Goal: Book appointment/travel/reservation

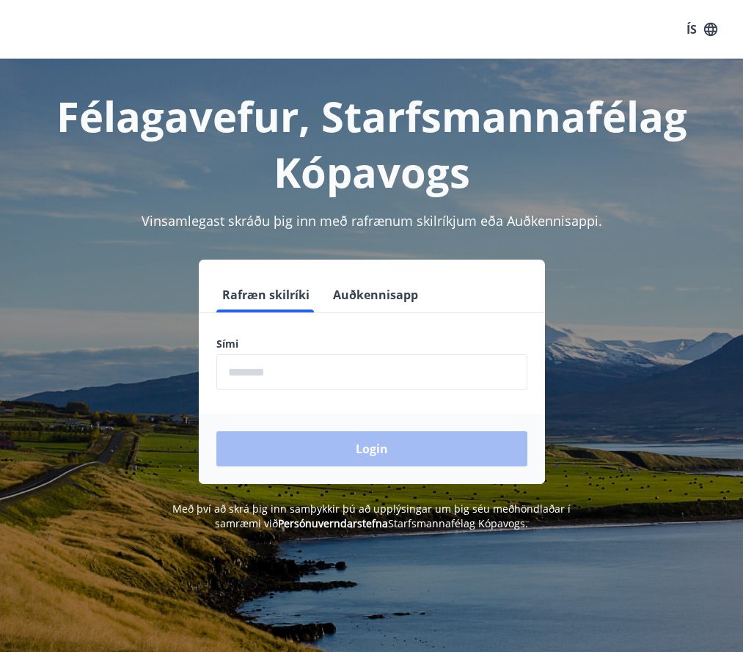
click at [350, 367] on input "phone" at bounding box center [371, 372] width 311 height 36
type input "********"
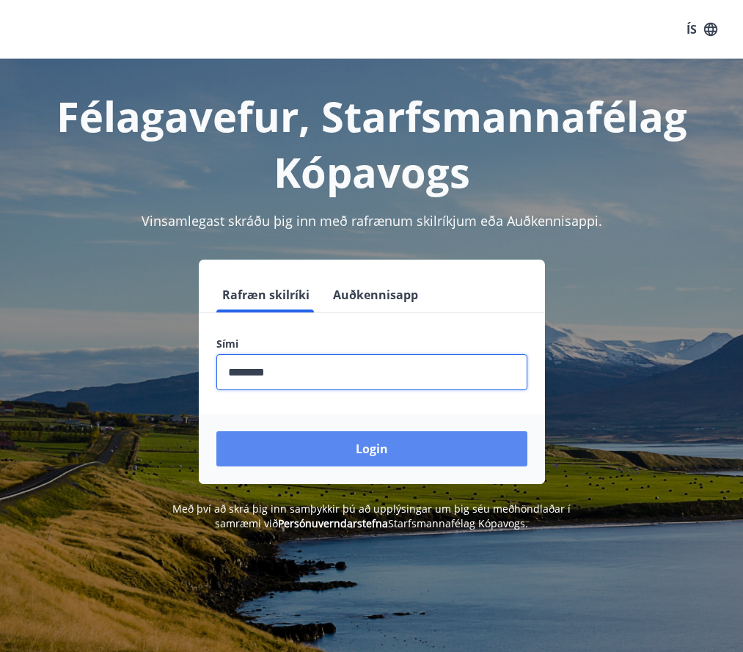
click at [334, 450] on button "Login" at bounding box center [371, 448] width 311 height 35
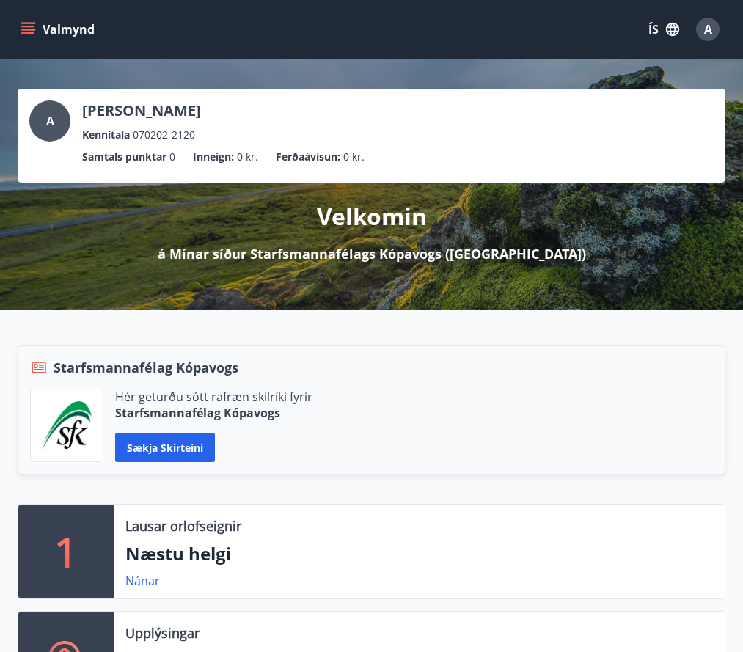
click at [26, 18] on button "Valmynd" at bounding box center [59, 29] width 83 height 26
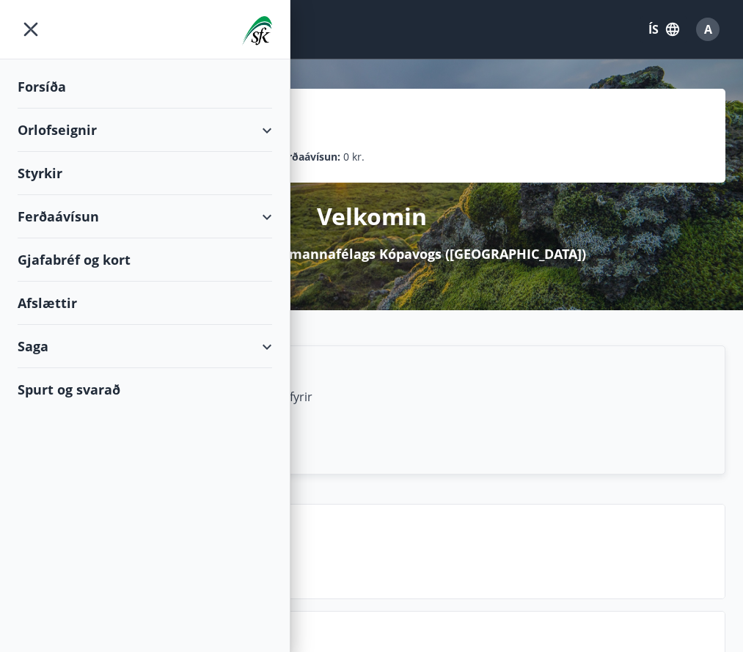
click at [58, 132] on div "Orlofseignir" at bounding box center [145, 130] width 254 height 43
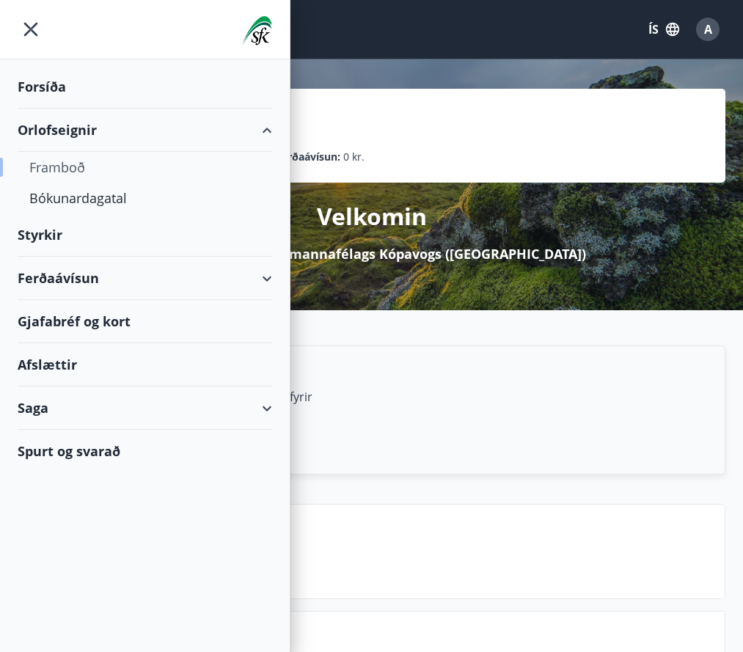
click at [70, 165] on div "Framboð" at bounding box center [144, 167] width 231 height 31
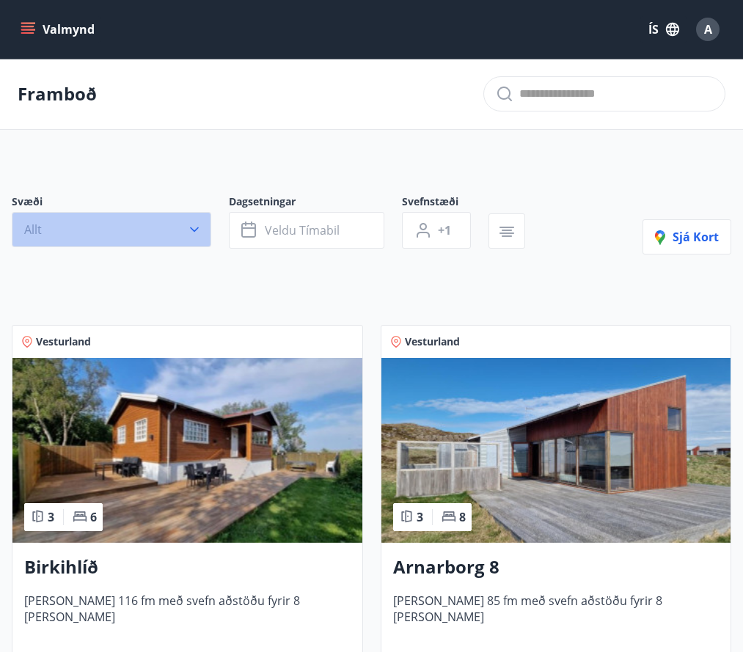
click at [147, 238] on button "Allt" at bounding box center [111, 229] width 199 height 35
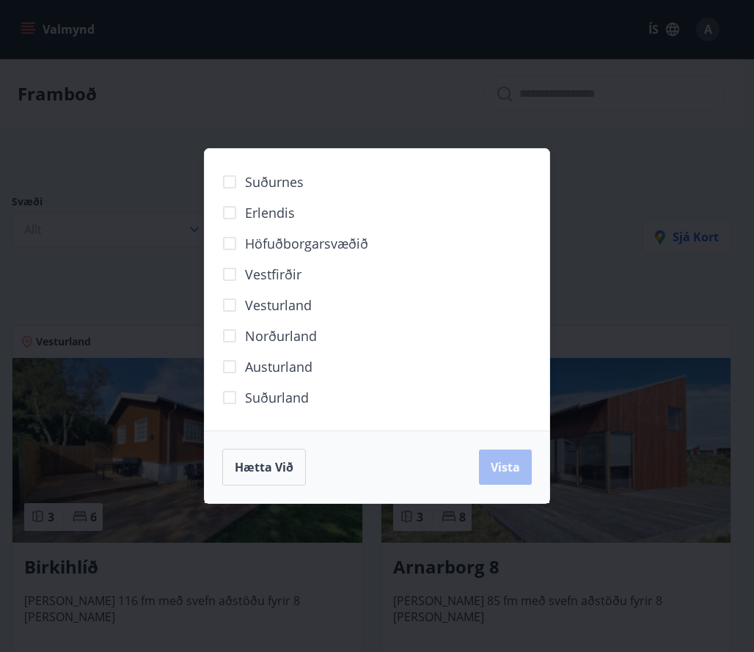
click at [287, 327] on span "Norðurland" at bounding box center [281, 335] width 72 height 19
click at [488, 466] on button "Vista" at bounding box center [505, 466] width 53 height 35
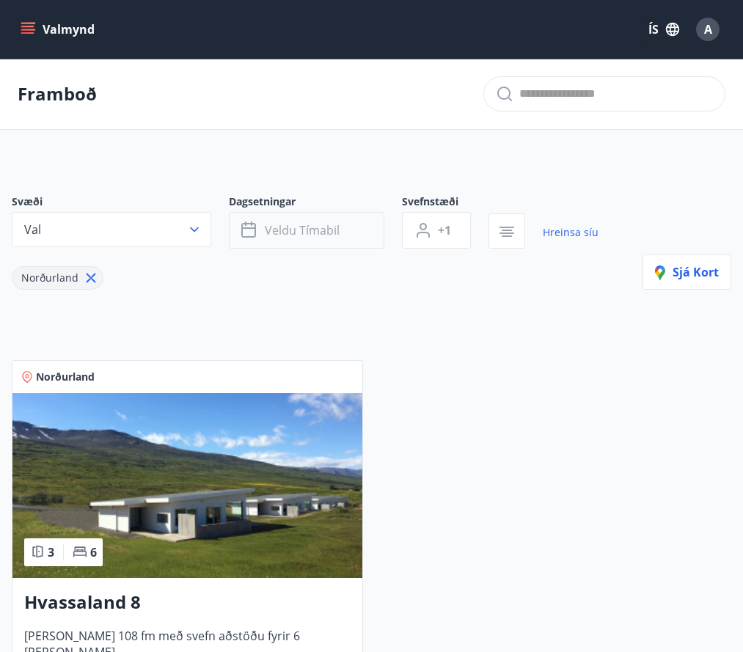
click at [326, 221] on button "Veldu tímabil" at bounding box center [306, 230] width 155 height 37
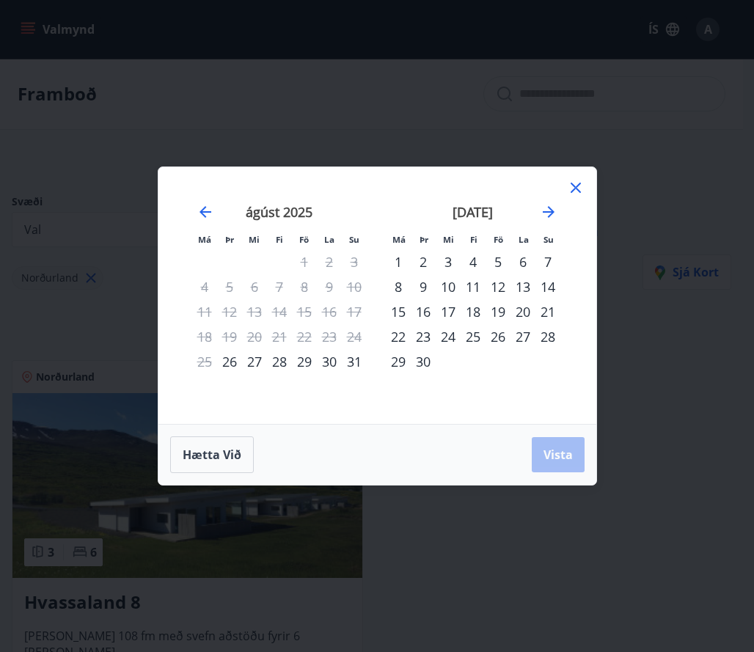
click at [474, 337] on div "25" at bounding box center [472, 336] width 25 height 25
click at [538, 337] on div "28" at bounding box center [547, 336] width 25 height 25
click at [559, 454] on span "Vista" at bounding box center [557, 455] width 29 height 16
